Goal: Task Accomplishment & Management: Manage account settings

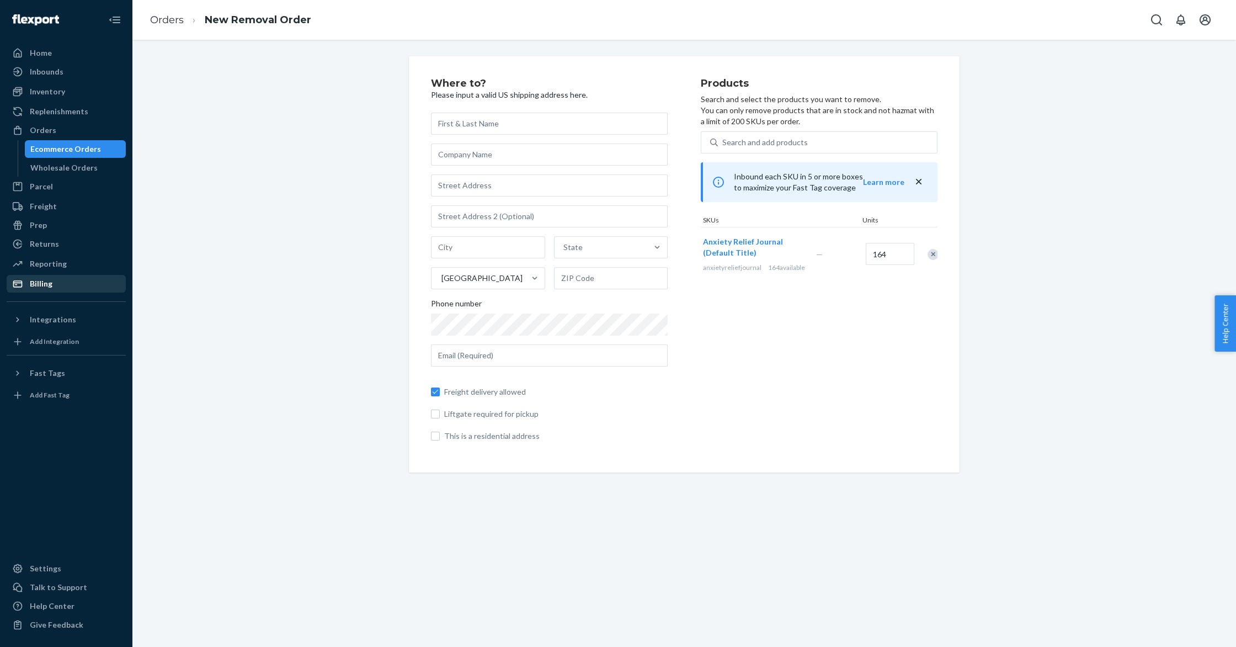
click at [85, 285] on div "Billing" at bounding box center [66, 283] width 117 height 15
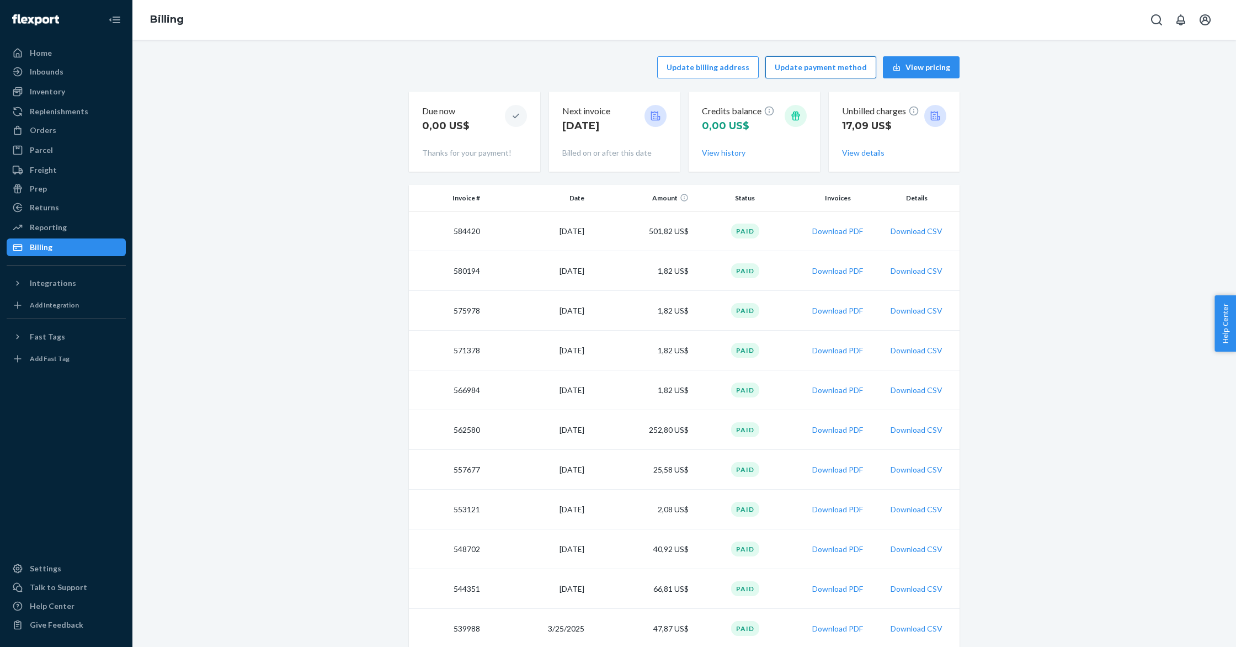
click at [817, 63] on button "Update payment method" at bounding box center [820, 67] width 111 height 22
click at [822, 68] on button "Update payment method" at bounding box center [820, 67] width 111 height 22
click at [815, 65] on button "Update payment method" at bounding box center [820, 67] width 111 height 22
click at [810, 66] on button "Update payment method" at bounding box center [820, 67] width 111 height 22
click at [39, 47] on div "Home" at bounding box center [41, 52] width 22 height 11
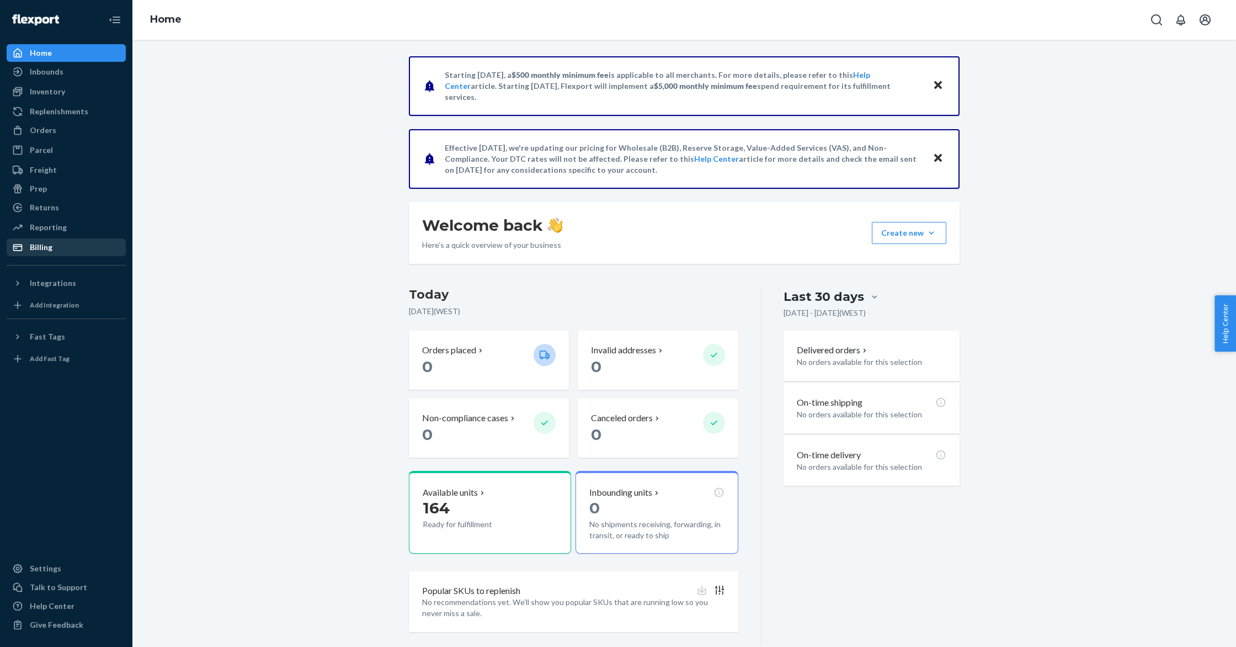
click at [44, 246] on div "Billing" at bounding box center [41, 247] width 23 height 11
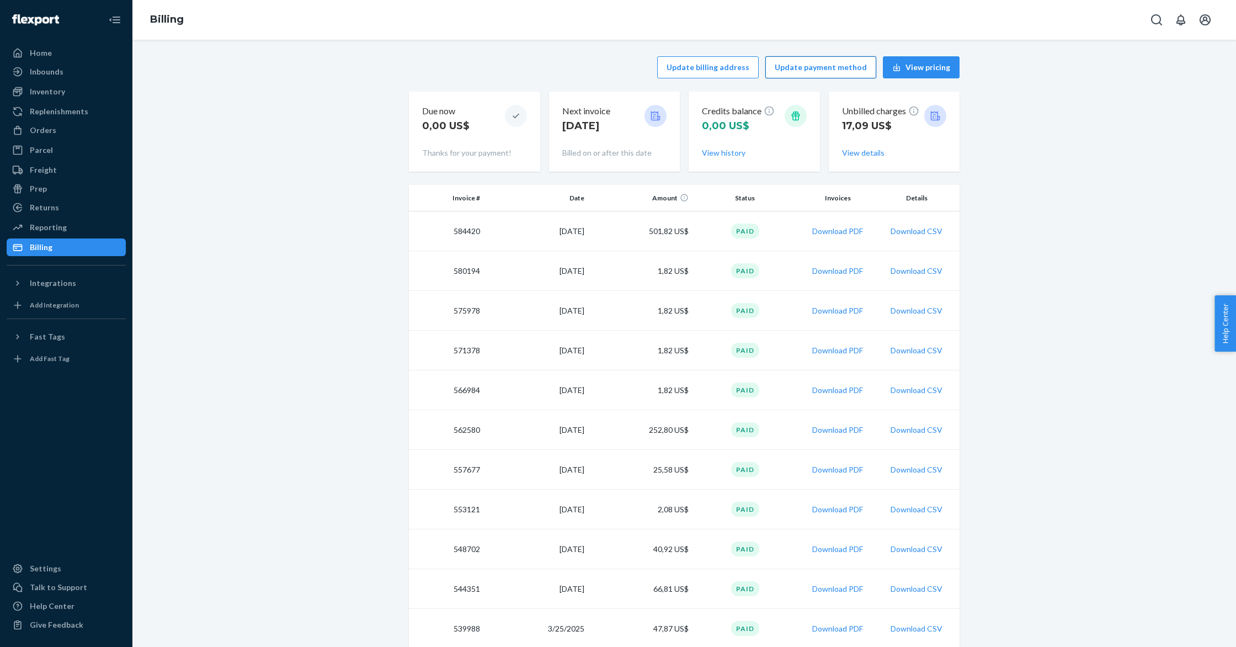
click at [841, 71] on button "Update payment method" at bounding box center [820, 67] width 111 height 22
